Goal: Task Accomplishment & Management: Use online tool/utility

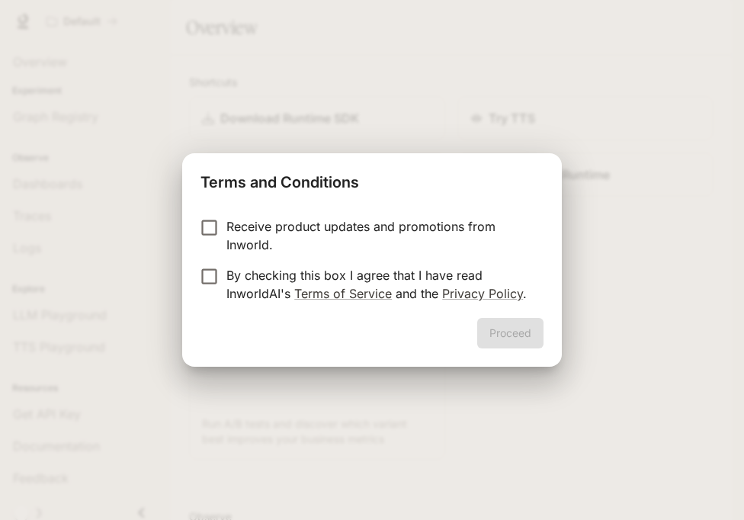
click at [406, 277] on p "By checking this box I agree that I have read InworldAI's Terms of Service and …" at bounding box center [379, 284] width 305 height 37
click at [486, 326] on button "Proceed" at bounding box center [510, 333] width 66 height 31
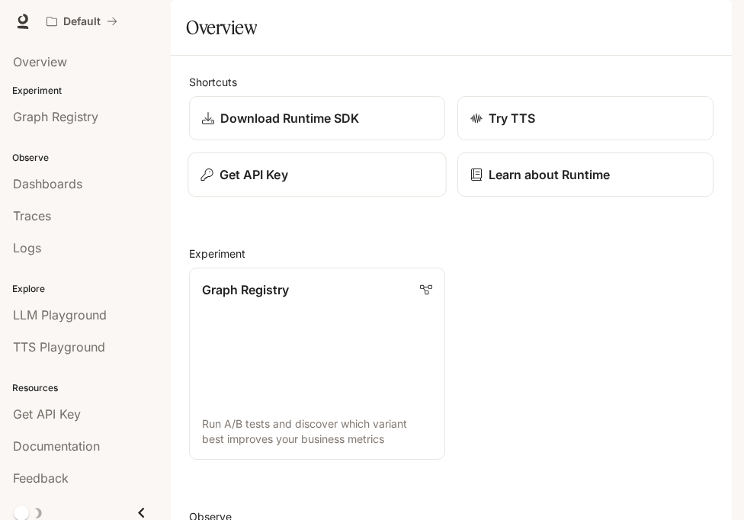
click at [274, 184] on p "Get API Key" at bounding box center [254, 175] width 69 height 18
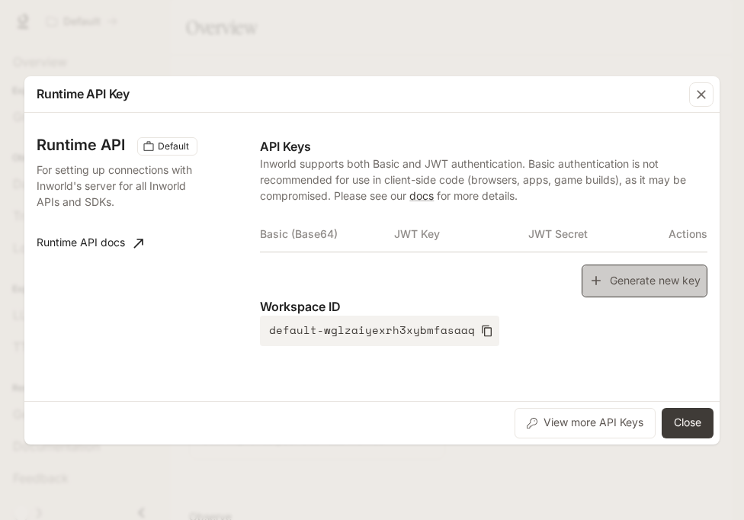
click at [600, 287] on icon "button" at bounding box center [596, 280] width 15 height 15
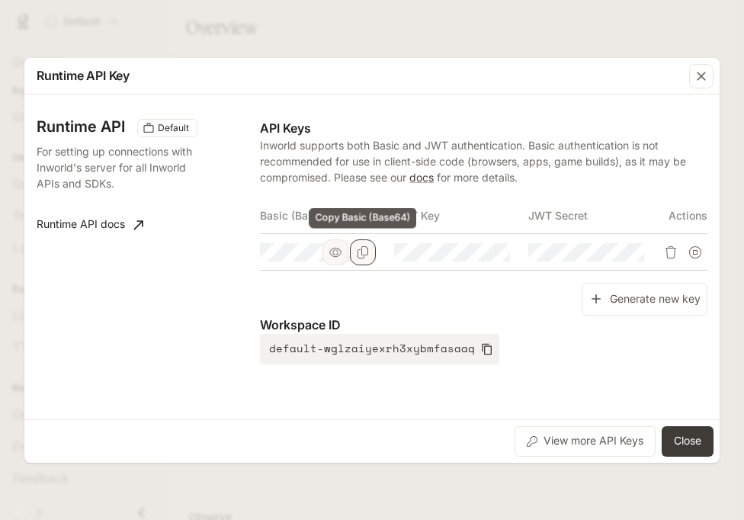
click at [374, 256] on button "Copy Basic (Base64)" at bounding box center [363, 253] width 26 height 26
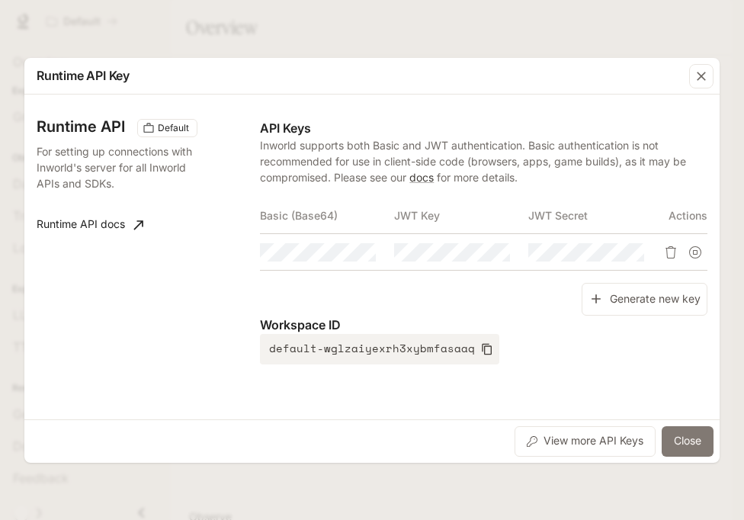
click at [688, 440] on button "Close" at bounding box center [688, 441] width 52 height 31
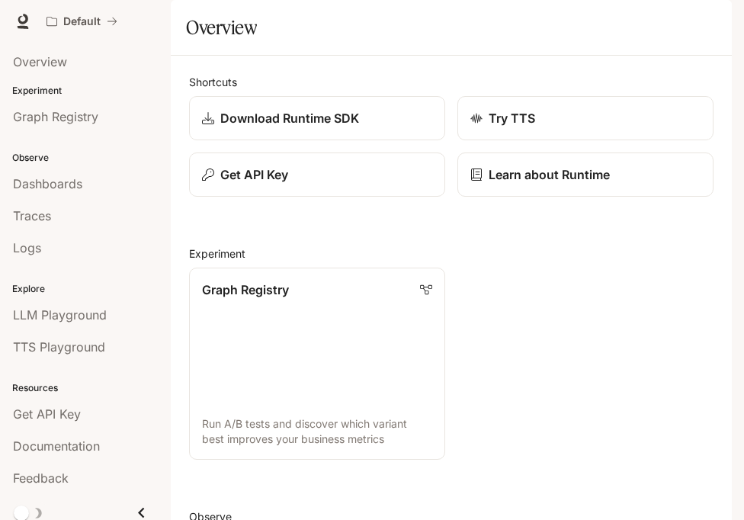
click at [712, 24] on icon "button" at bounding box center [711, 22] width 8 height 8
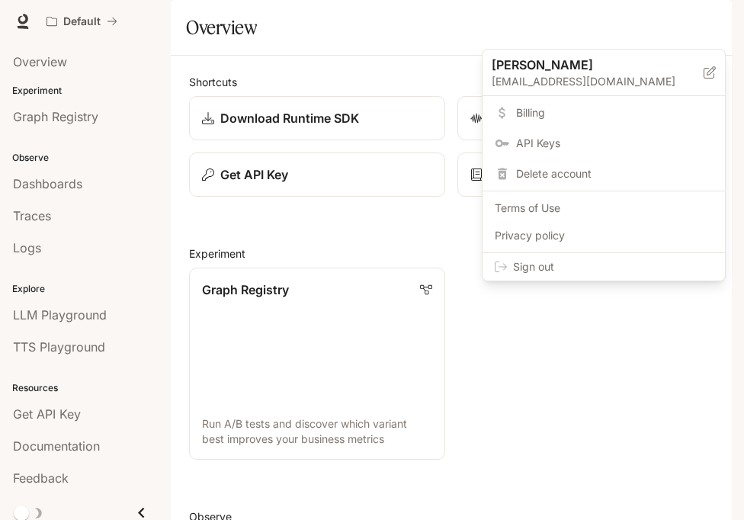
click at [657, 261] on span "Sign out" at bounding box center [613, 266] width 200 height 15
